Goal: Find specific page/section: Find specific page/section

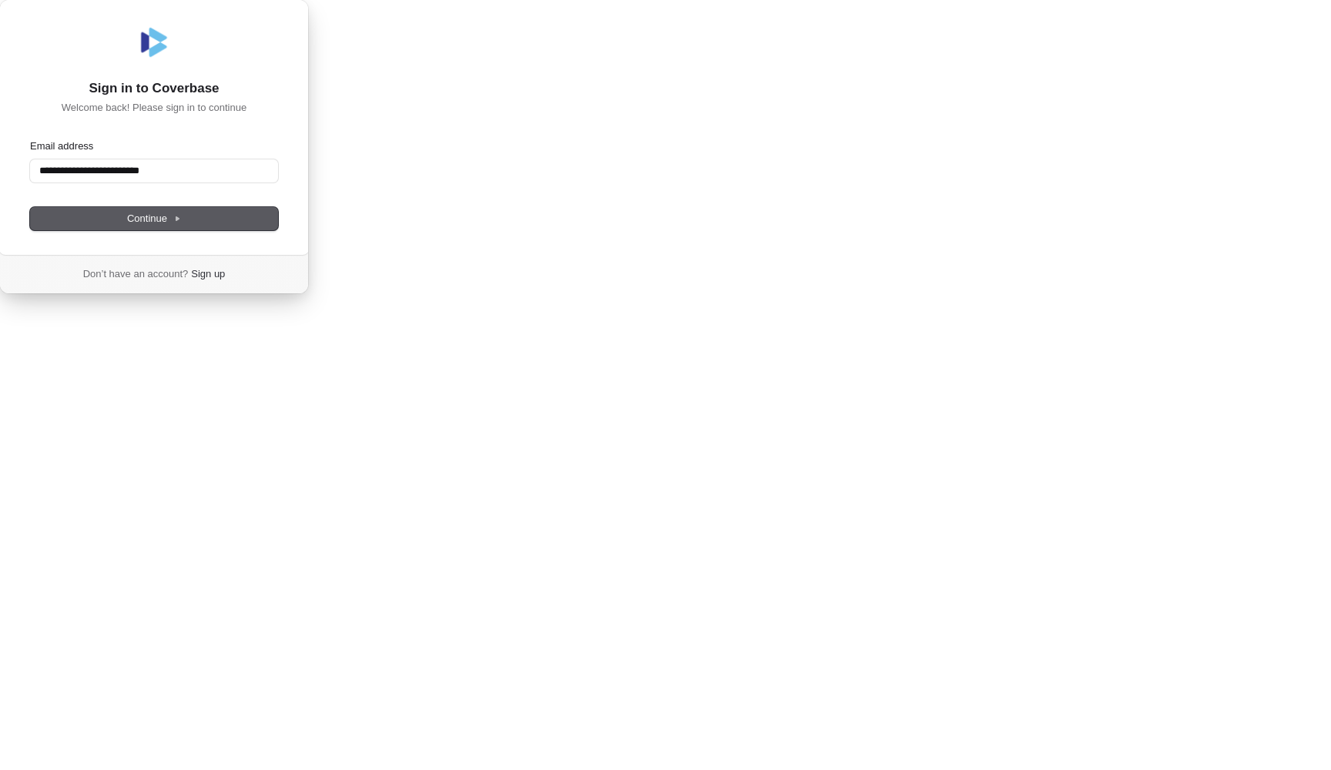
click at [181, 226] on span "Continue" at bounding box center [154, 219] width 54 height 14
type input "**********"
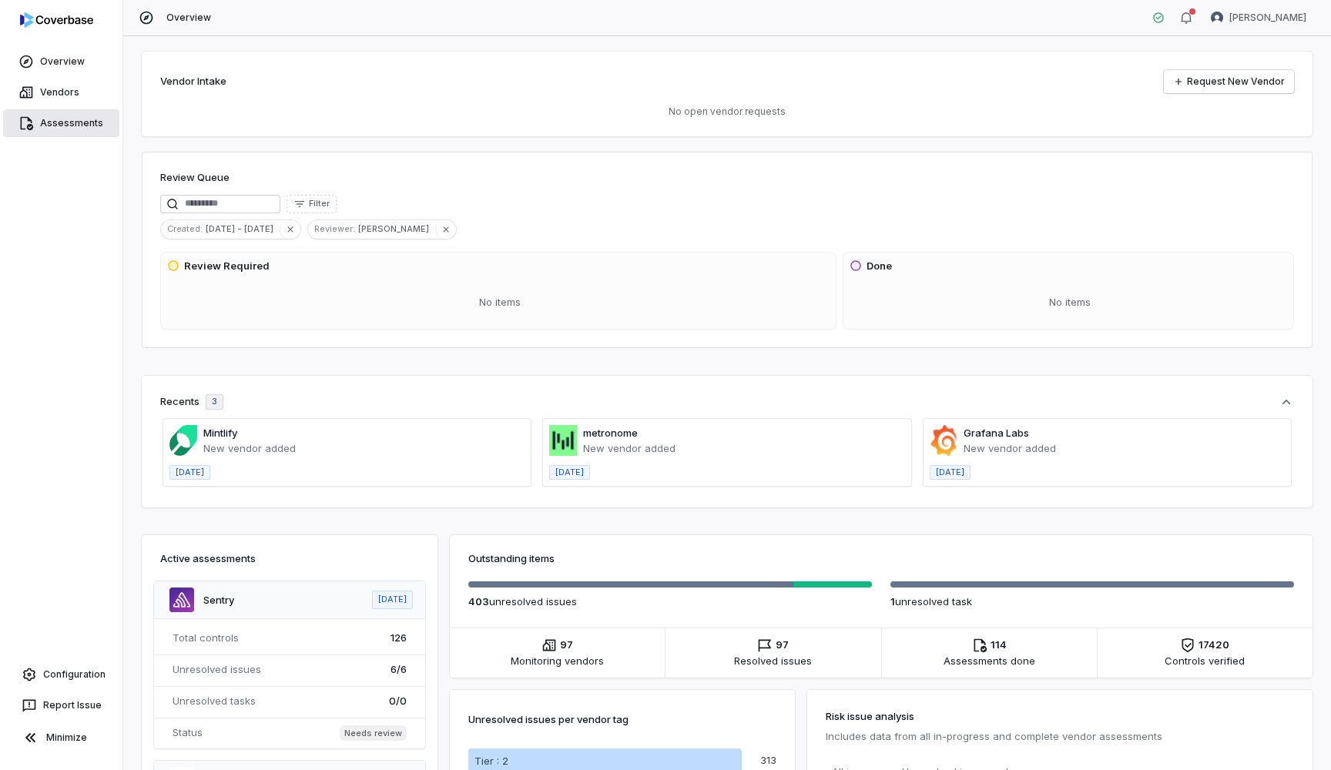
click at [52, 125] on link "Assessments" at bounding box center [61, 123] width 116 height 28
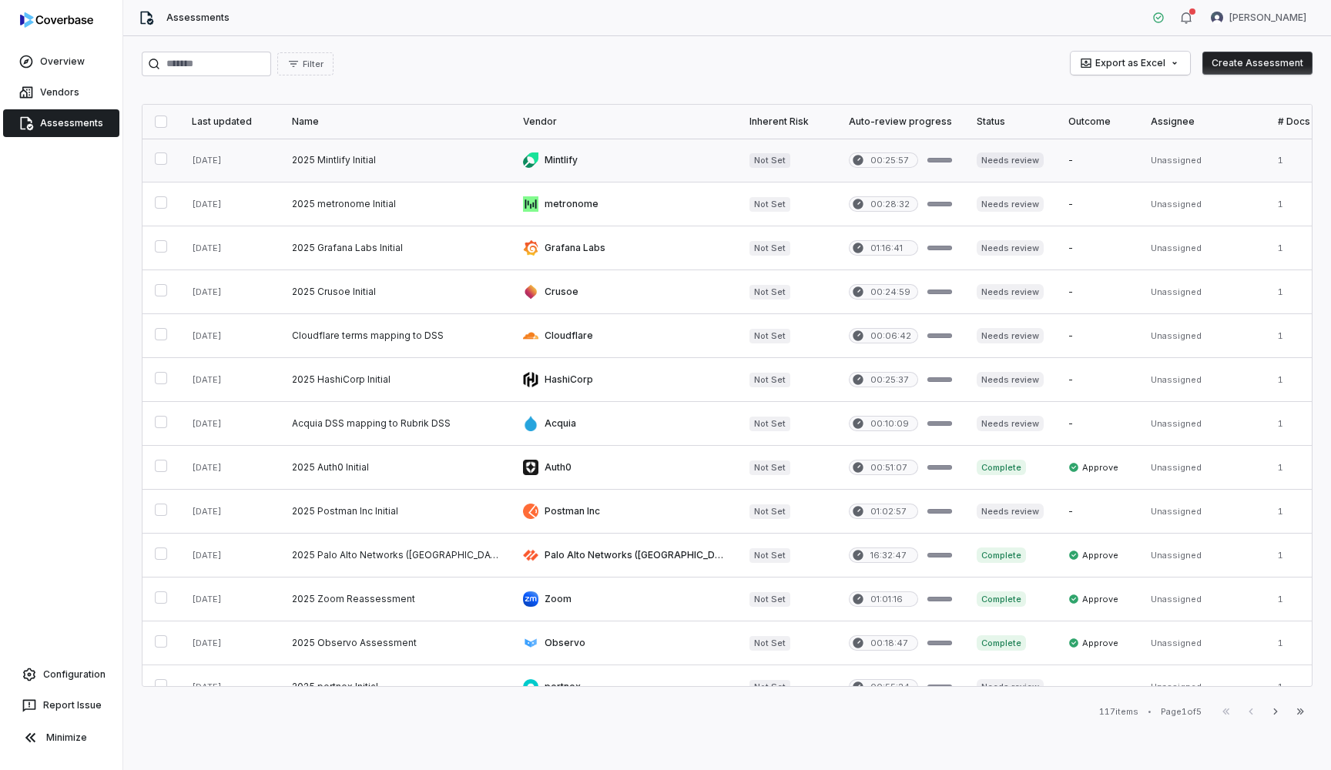
click at [363, 162] on link at bounding box center [395, 160] width 231 height 43
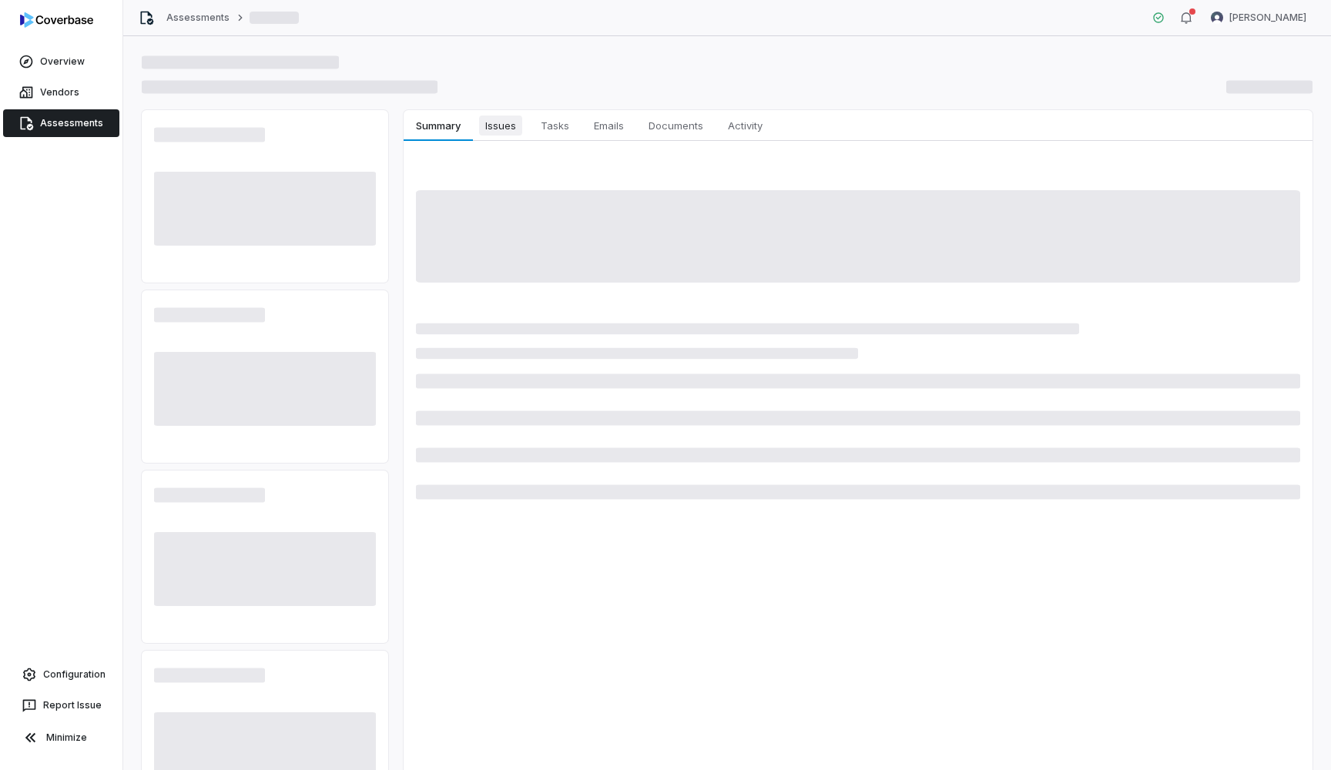
click at [503, 136] on button "Issues Issues" at bounding box center [500, 125] width 55 height 31
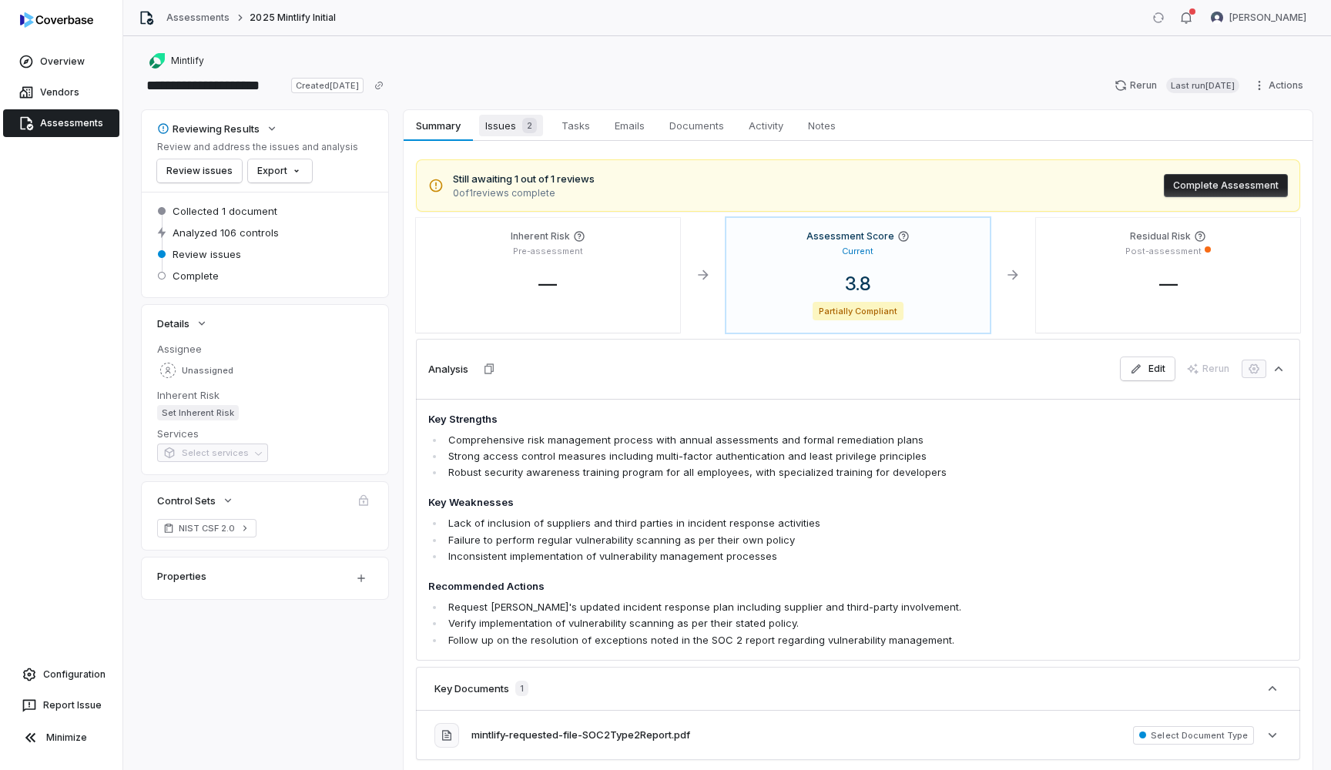
click at [508, 128] on span "Issues 2" at bounding box center [511, 126] width 64 height 22
